Goal: Communication & Community: Answer question/provide support

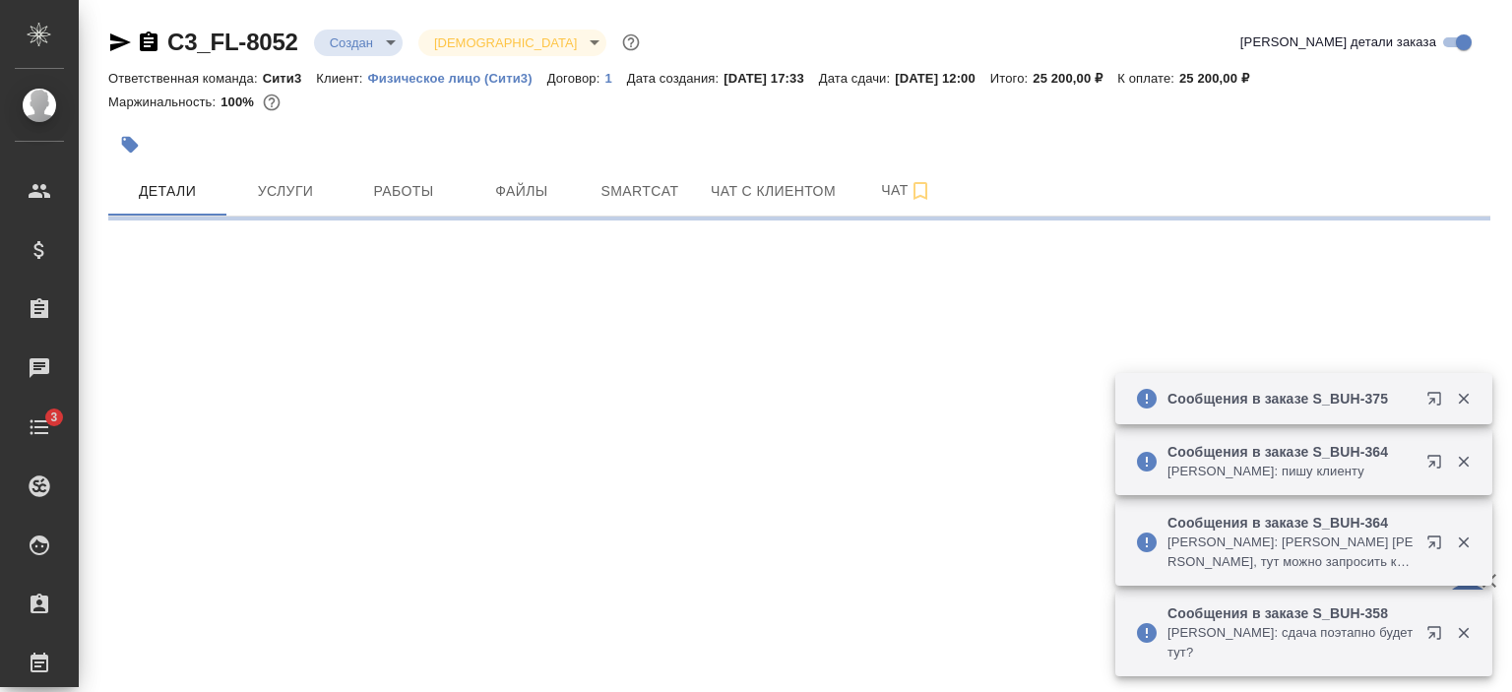
select select "RU"
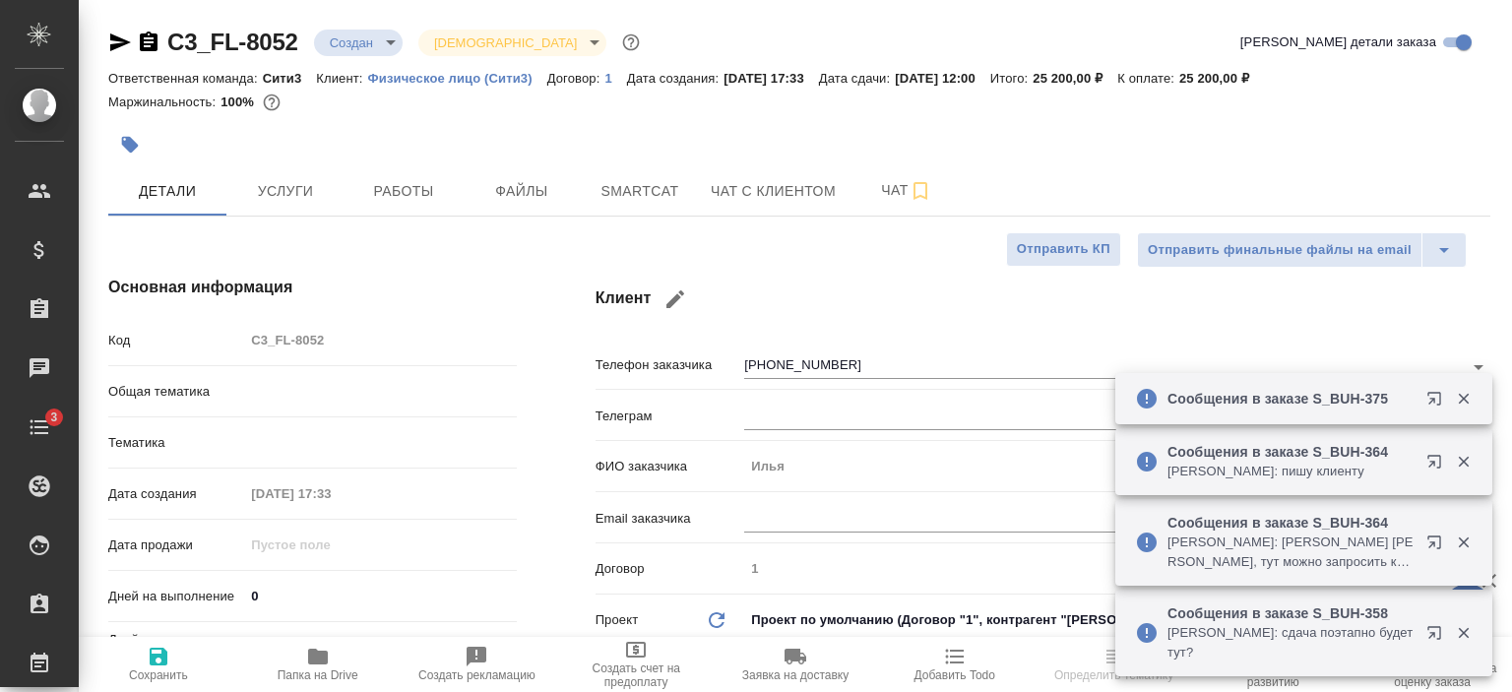
type textarea "x"
type input "Юридический"
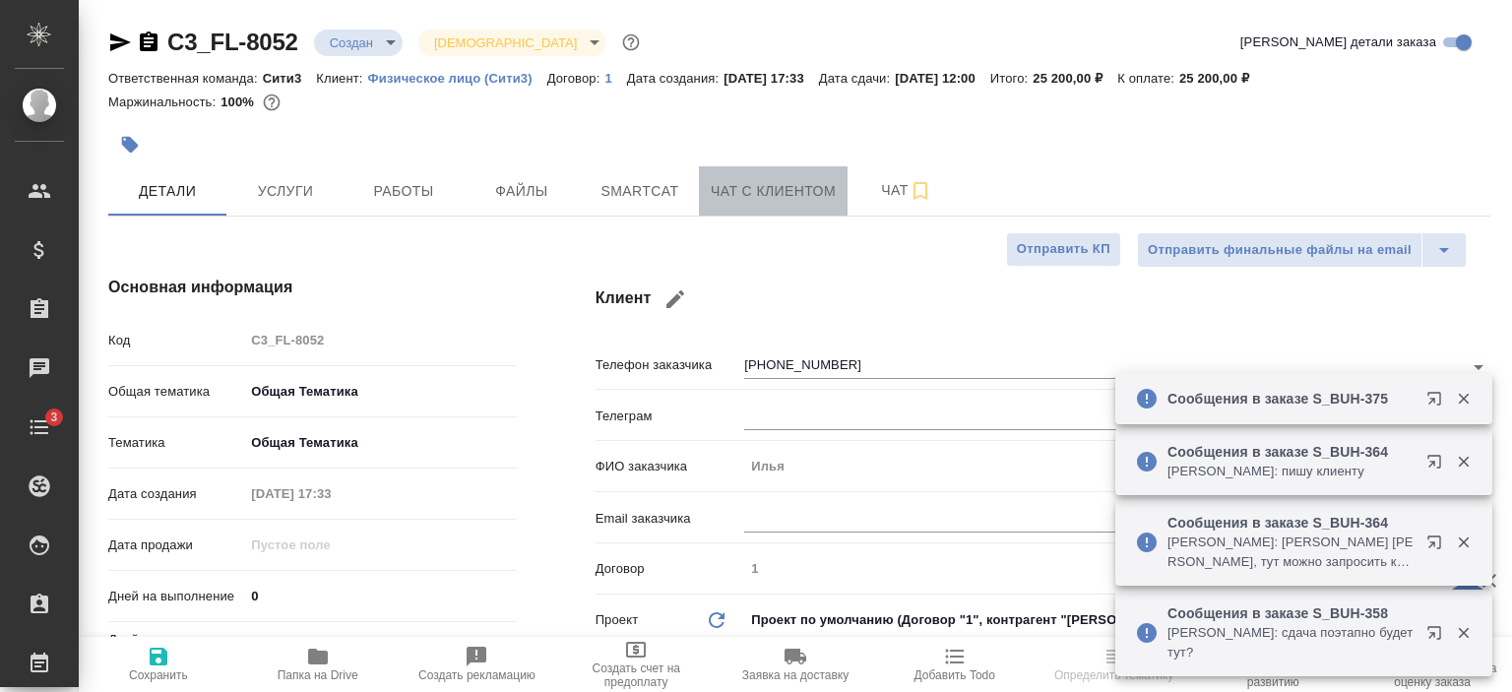
click at [777, 178] on button "Чат с клиентом" at bounding box center [773, 190] width 149 height 49
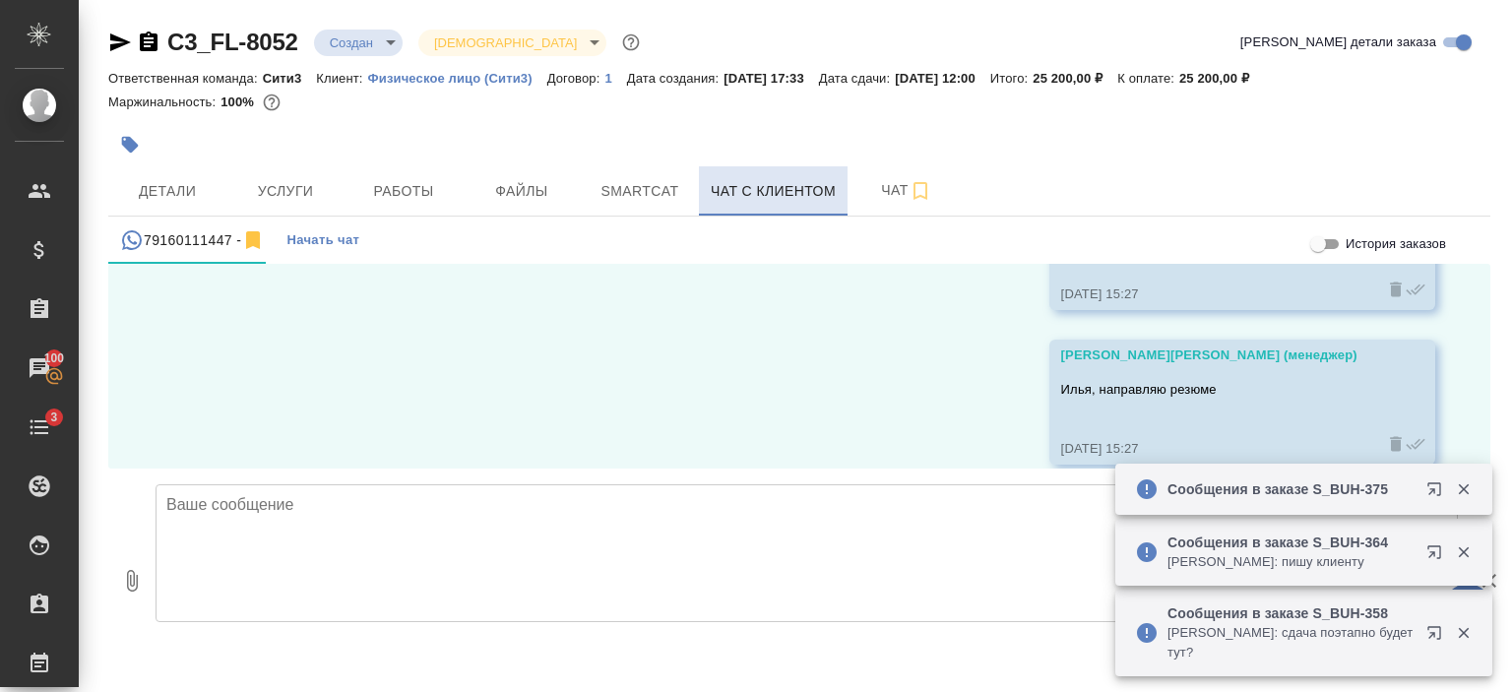
scroll to position [1081, 0]
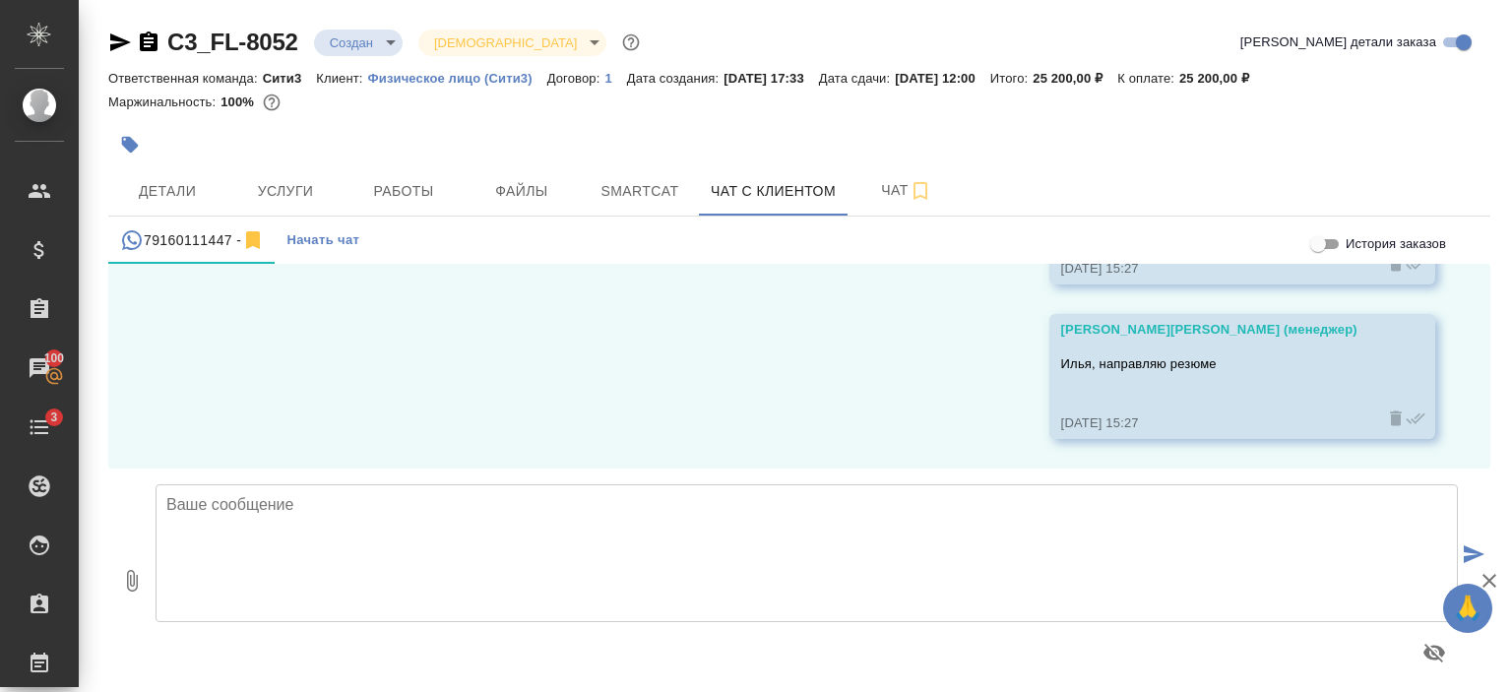
click at [258, 494] on textarea at bounding box center [807, 553] width 1303 height 138
type textarea "[PERSON_NAME], добрый день! Есть ли обратная связь по переводчику и смете?"
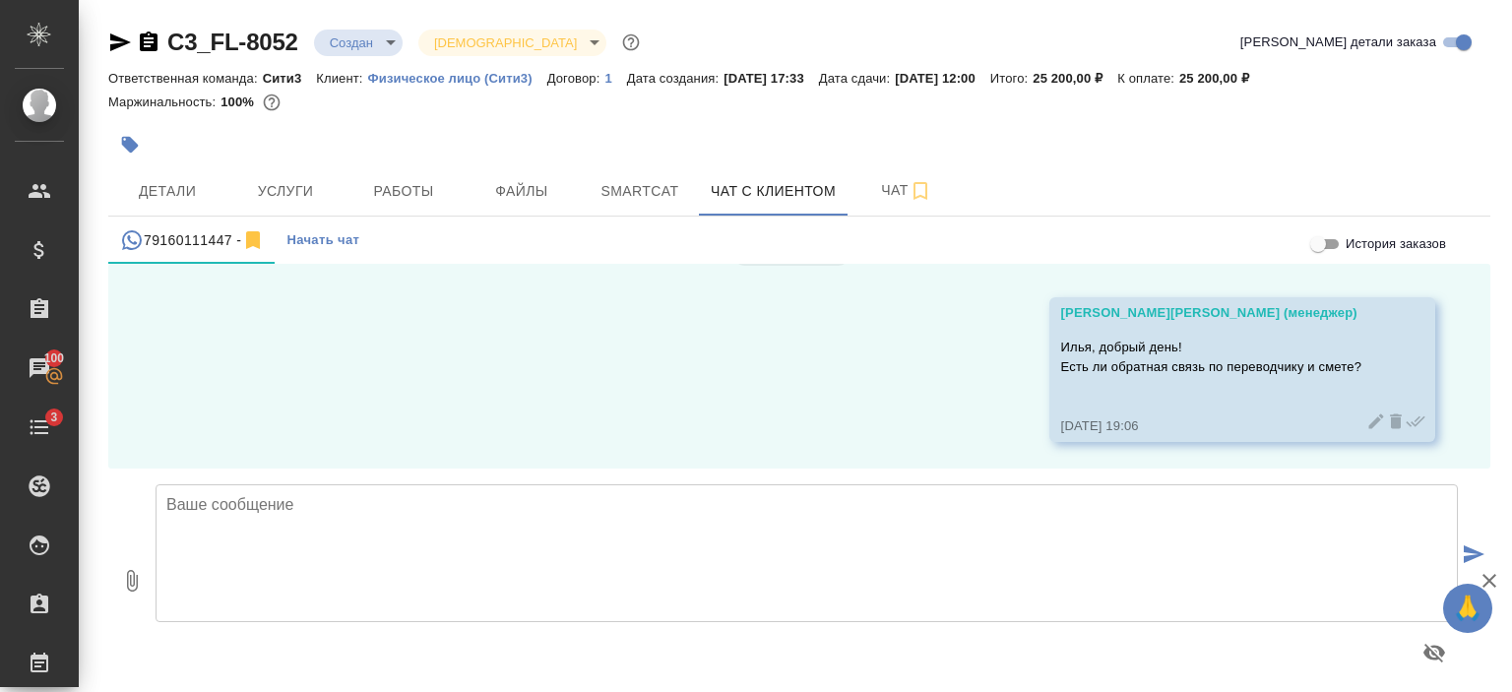
scroll to position [1341, 0]
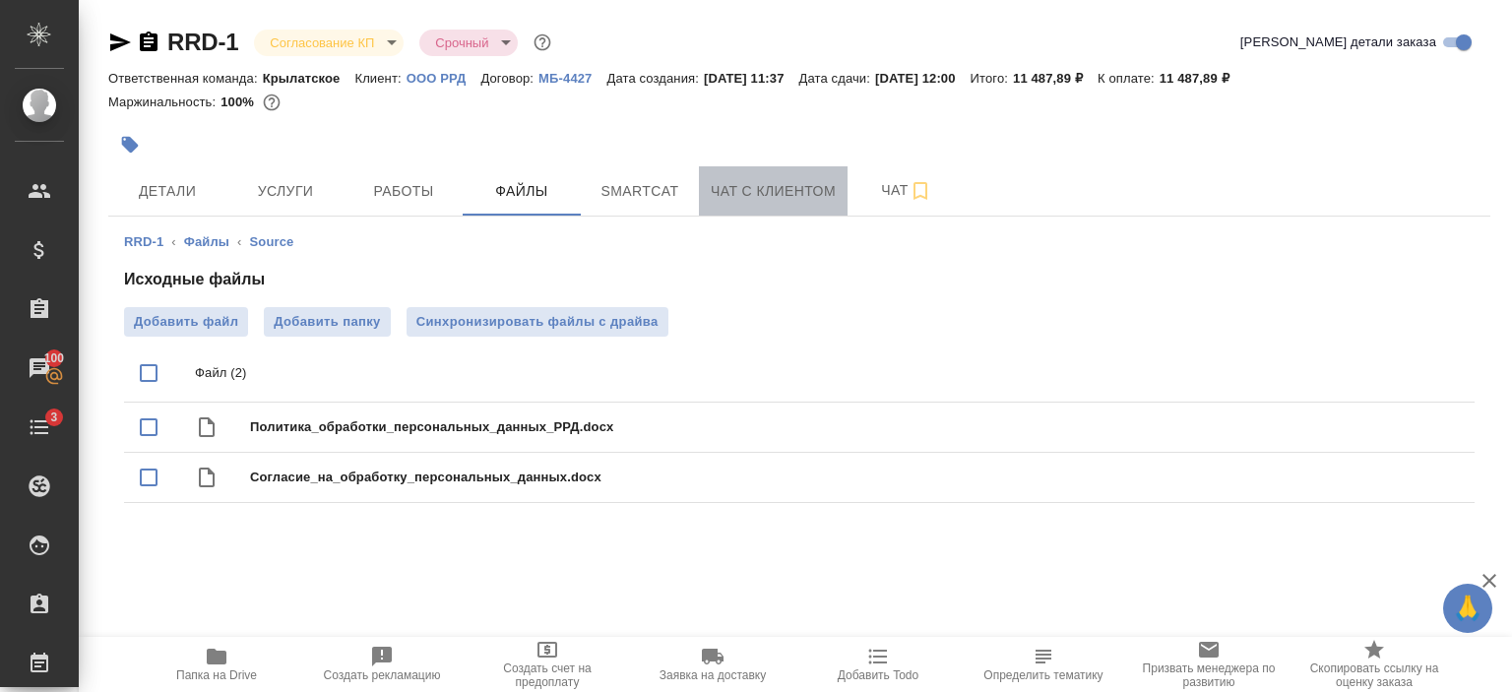
click at [803, 177] on button "Чат с клиентом" at bounding box center [773, 190] width 149 height 49
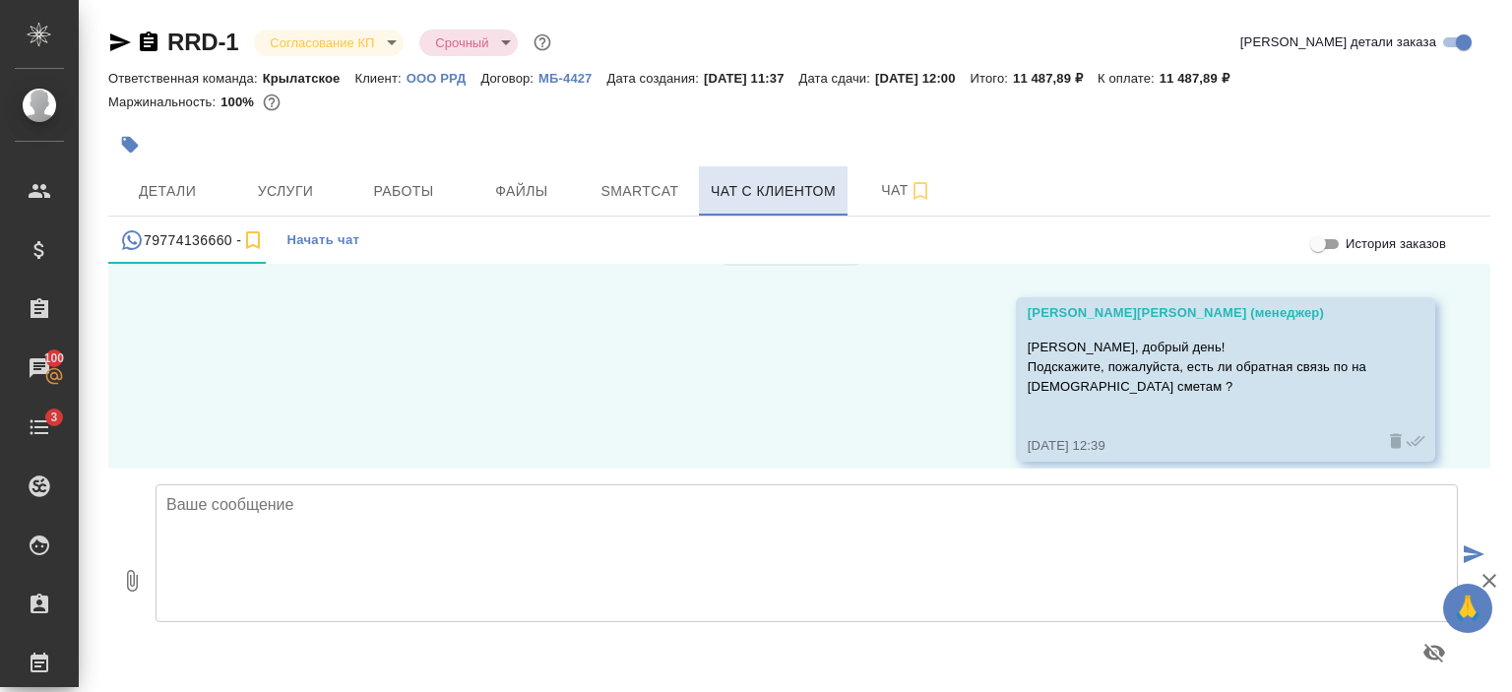
scroll to position [2196, 0]
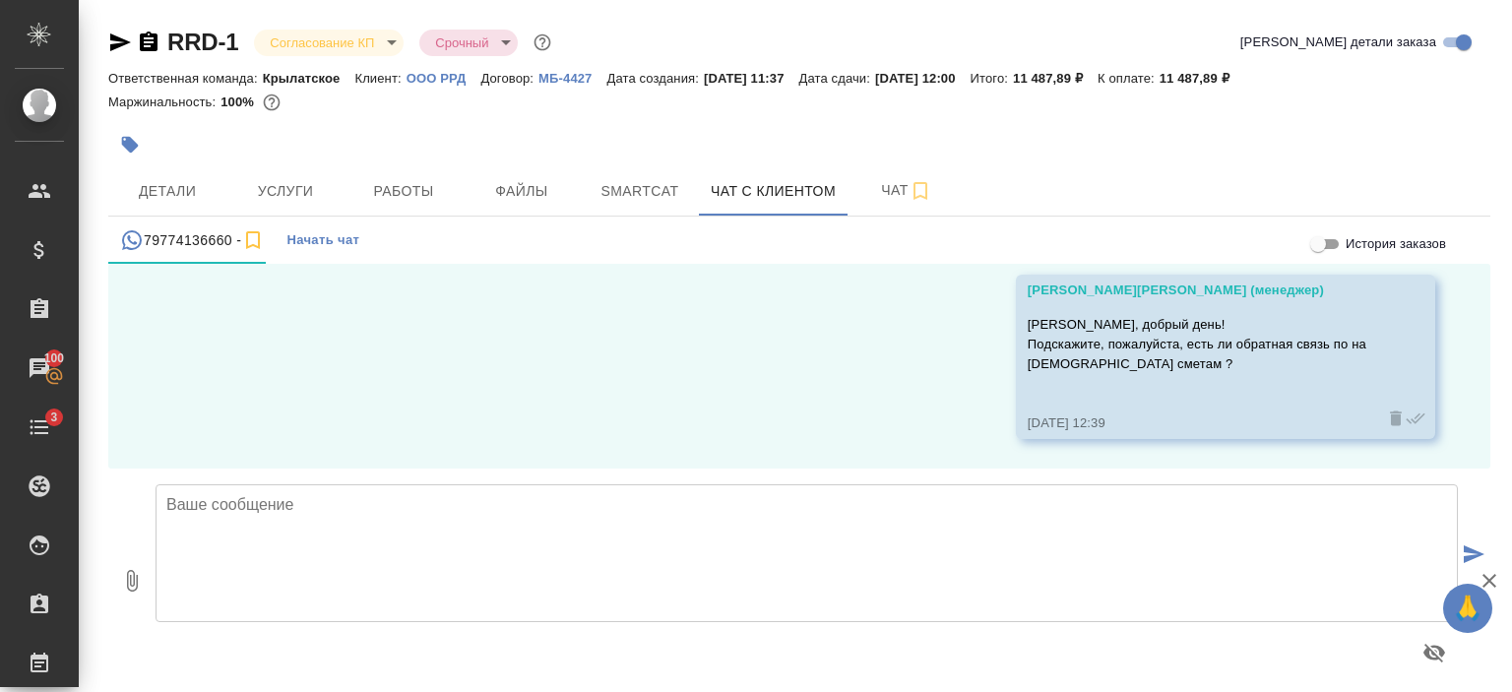
click at [452, 567] on textarea at bounding box center [807, 553] width 1303 height 138
type textarea "[PERSON_NAME], добрый день! Актуален ли Ваш запрос?"
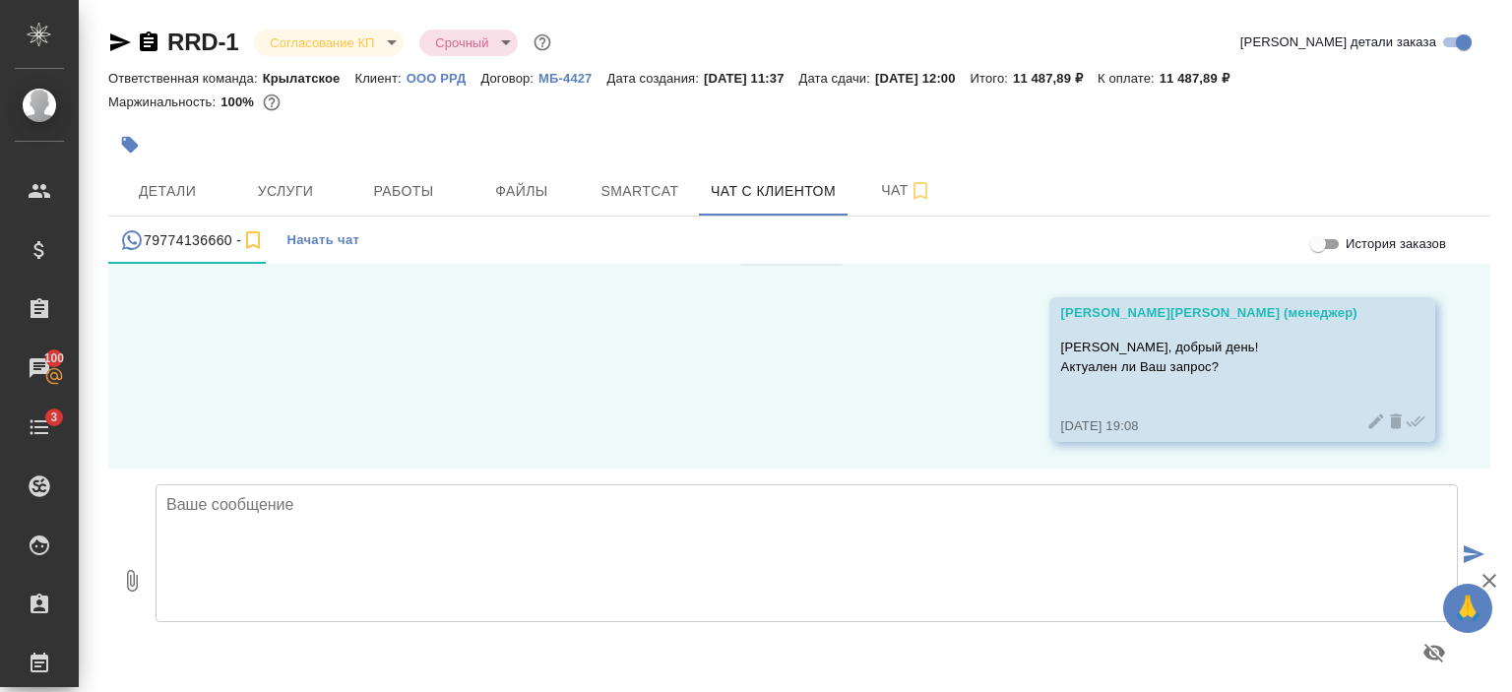
scroll to position [2456, 0]
